Goal: Task Accomplishment & Management: Complete application form

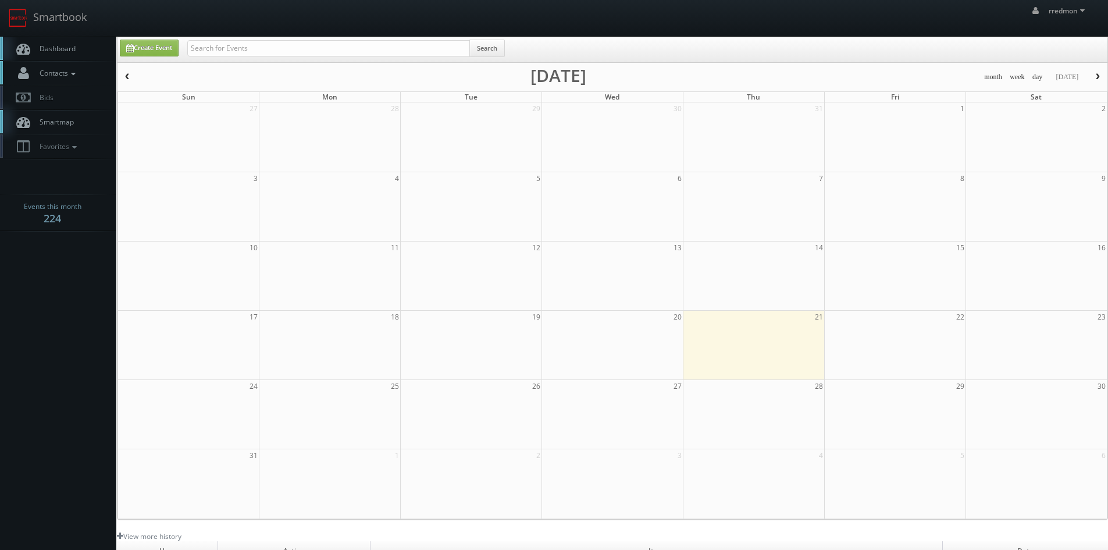
click at [83, 69] on link "Contacts" at bounding box center [58, 73] width 116 height 24
click at [69, 129] on link "Add Photographer" at bounding box center [58, 126] width 116 height 17
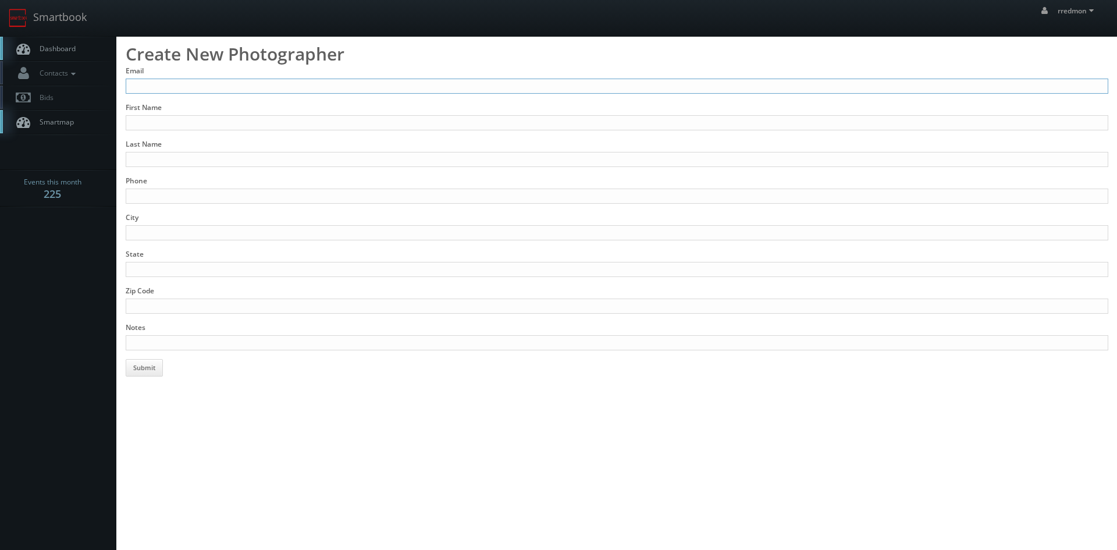
click at [248, 88] on input "Email" at bounding box center [617, 86] width 983 height 15
type input "patrickmccandlessphoto@gmail.com"
click at [255, 118] on input "First Name" at bounding box center [617, 122] width 983 height 15
type input "Patrick"
click at [248, 158] on input "Last Name" at bounding box center [617, 159] width 983 height 15
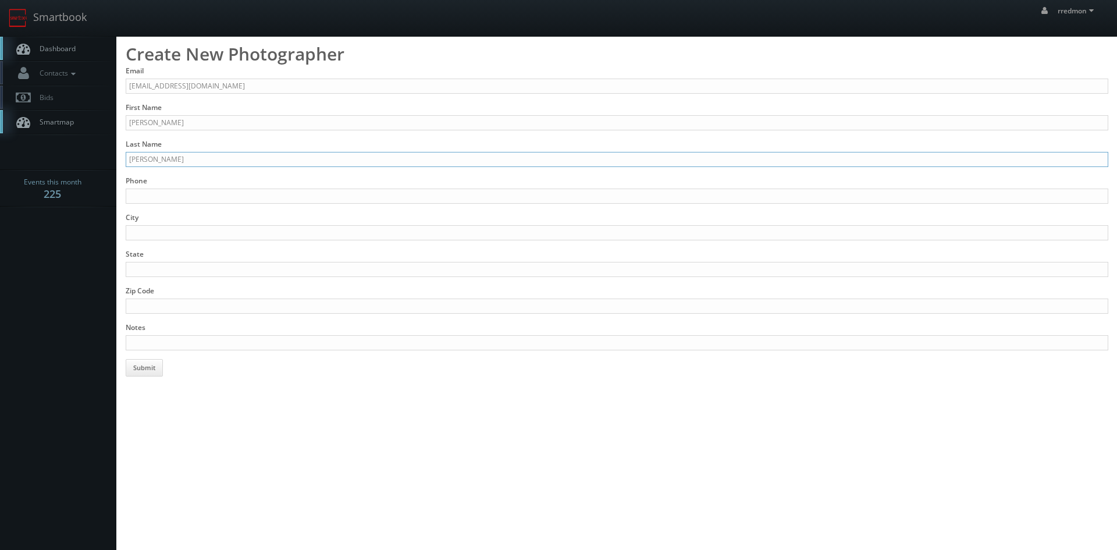
type input "McCandless"
click at [223, 188] on input "Phone" at bounding box center [617, 195] width 983 height 15
type input "805-443-7777"
click at [215, 234] on input "City" at bounding box center [617, 232] width 983 height 15
type input "San Luis Obispo"
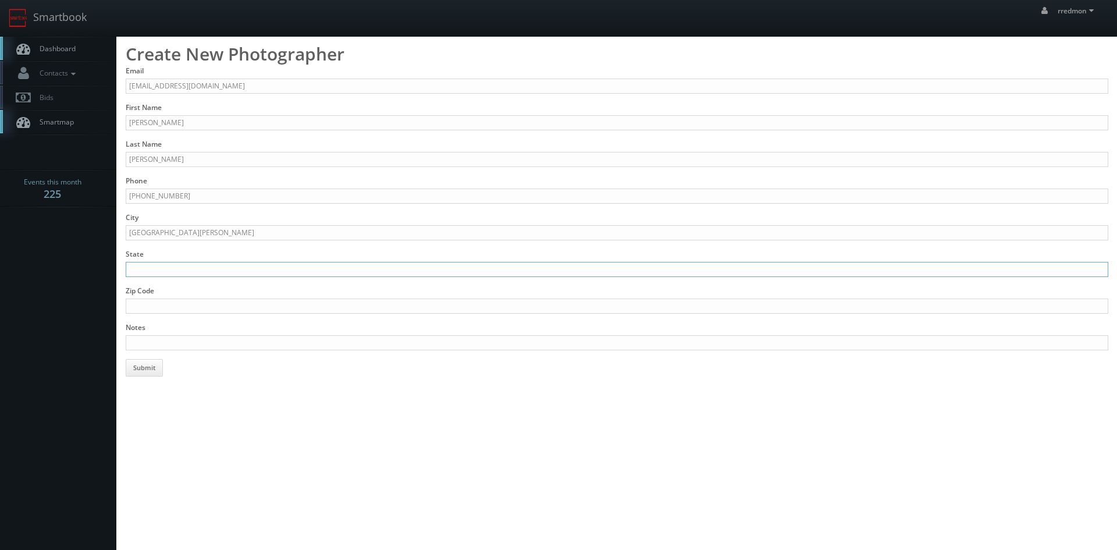
click at [208, 266] on input "State" at bounding box center [617, 269] width 983 height 15
type input "CA"
click at [236, 342] on input "Notes" at bounding box center [617, 342] width 983 height 15
click at [183, 340] on input "Stills," at bounding box center [617, 342] width 983 height 15
paste input "patrickmccandlessphoto.com"
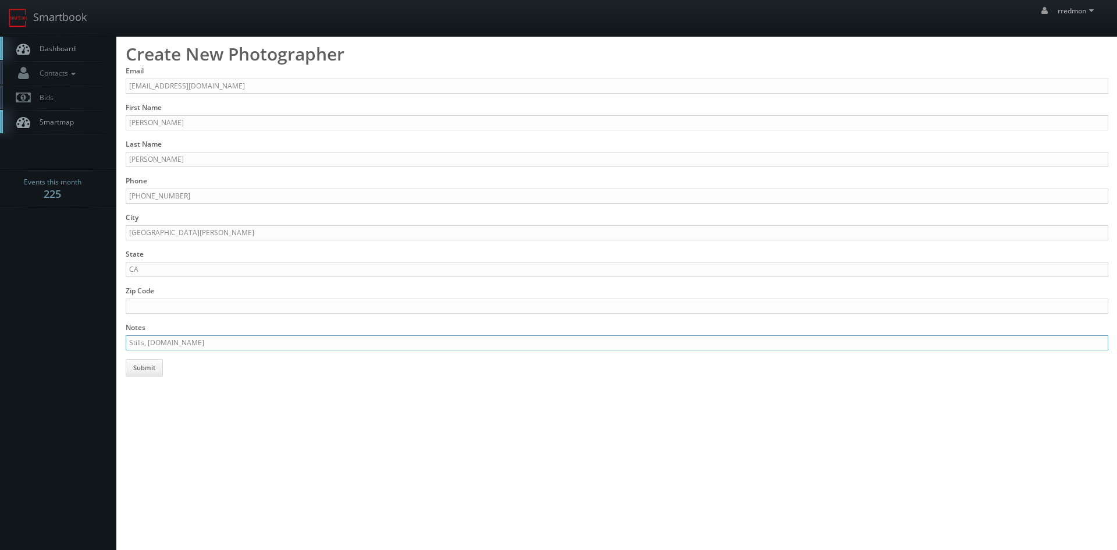
type input "Stills, patrickmccandlessphoto.com"
click at [215, 303] on input "Zip Code" at bounding box center [617, 305] width 983 height 15
type input "93446"
click at [155, 364] on button "Submit" at bounding box center [144, 367] width 37 height 17
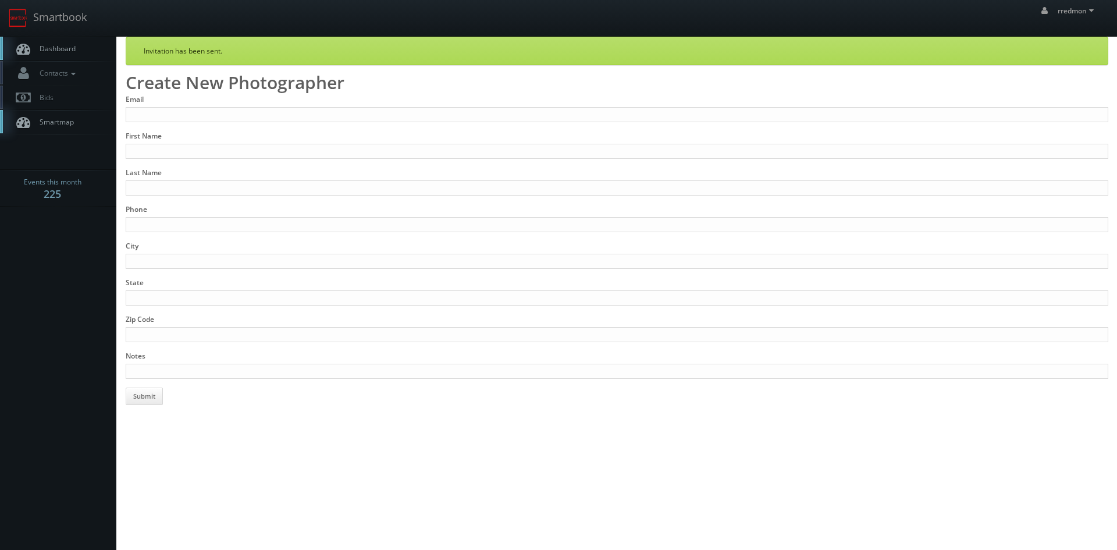
click at [63, 50] on span "Dashboard" at bounding box center [55, 49] width 42 height 10
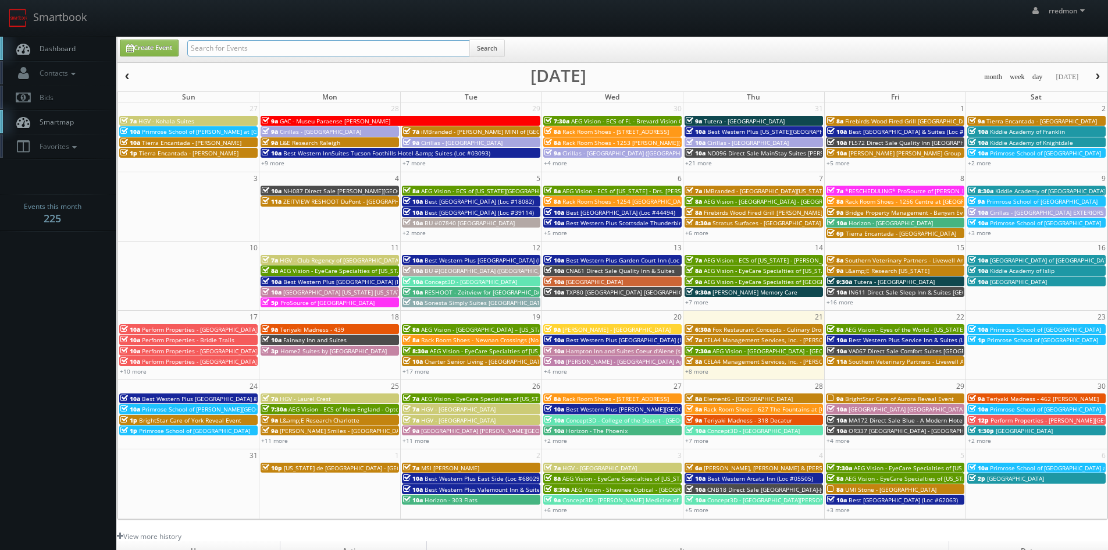
click at [217, 49] on input "text" at bounding box center [328, 48] width 283 height 16
paste input "Brian Phillips"
type input "Brian Phillips"
click at [488, 45] on button "Search" at bounding box center [487, 48] width 35 height 17
